Goal: Task Accomplishment & Management: Use online tool/utility

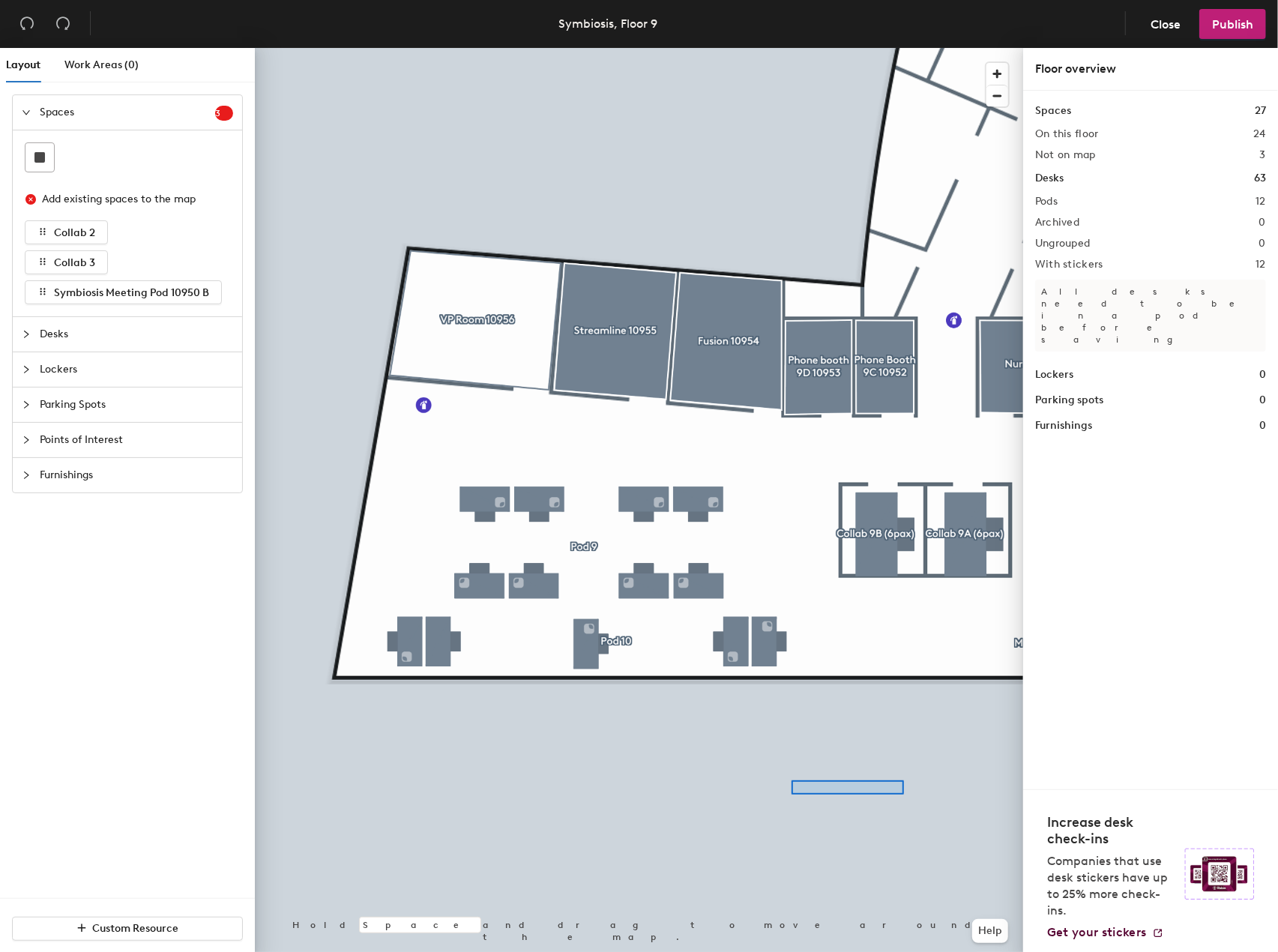
click at [712, 48] on div at bounding box center [639, 48] width 768 height 0
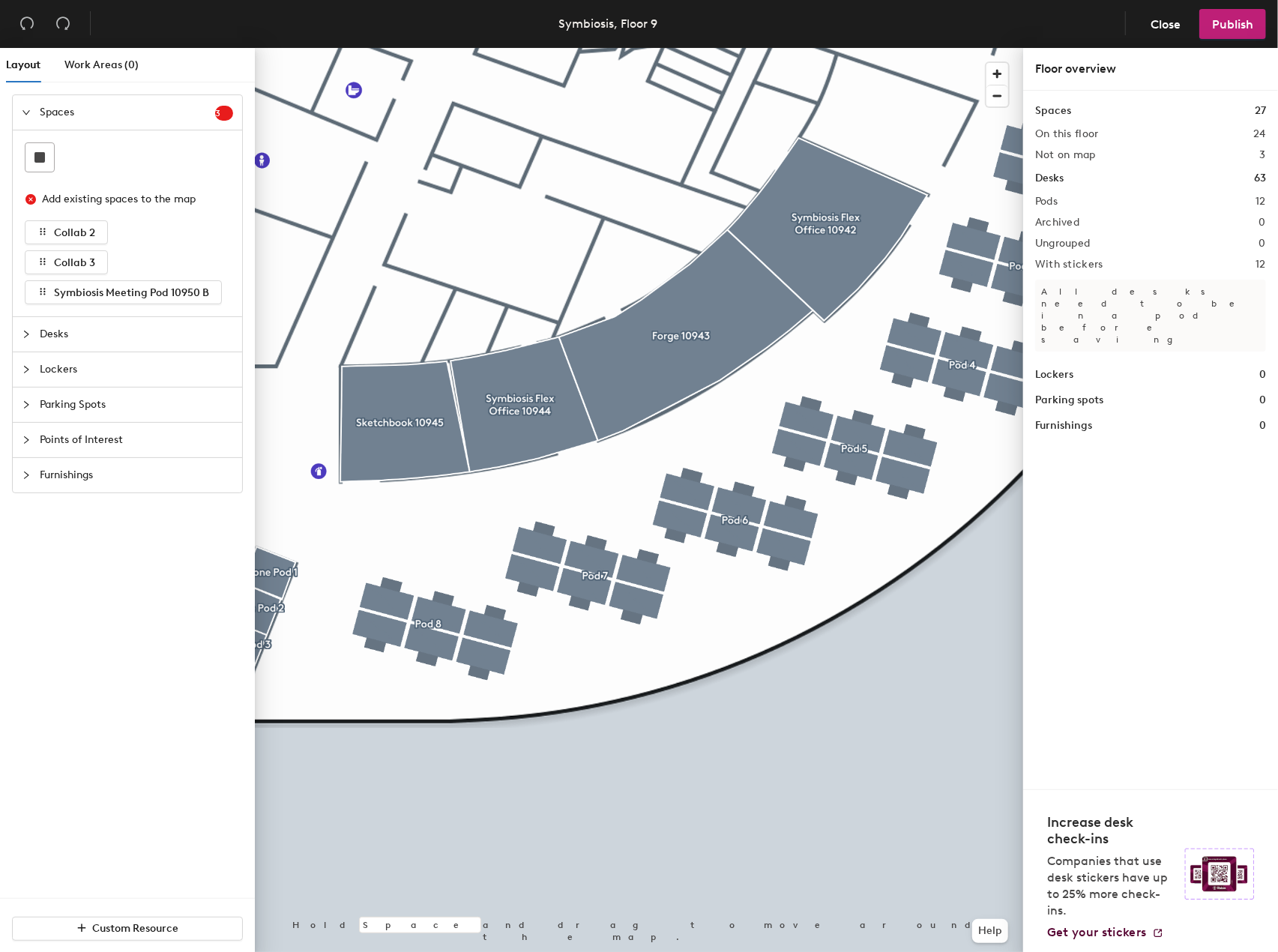
click at [501, 48] on div at bounding box center [639, 48] width 768 height 0
